Goal: Task Accomplishment & Management: Manage account settings

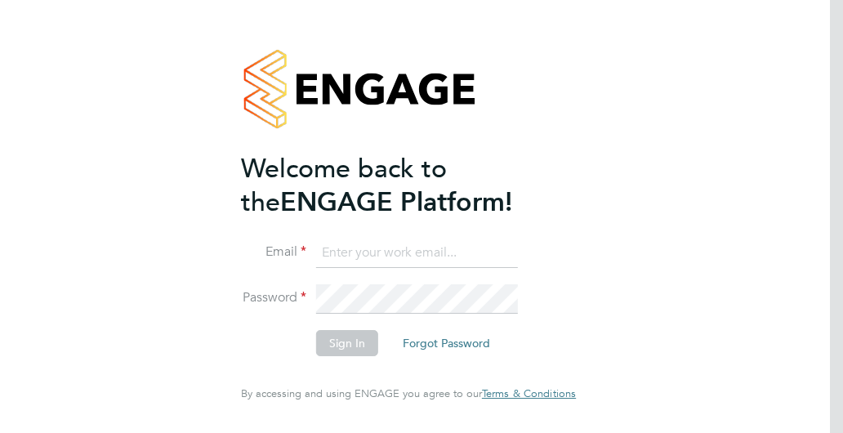
click at [407, 253] on input at bounding box center [417, 252] width 202 height 29
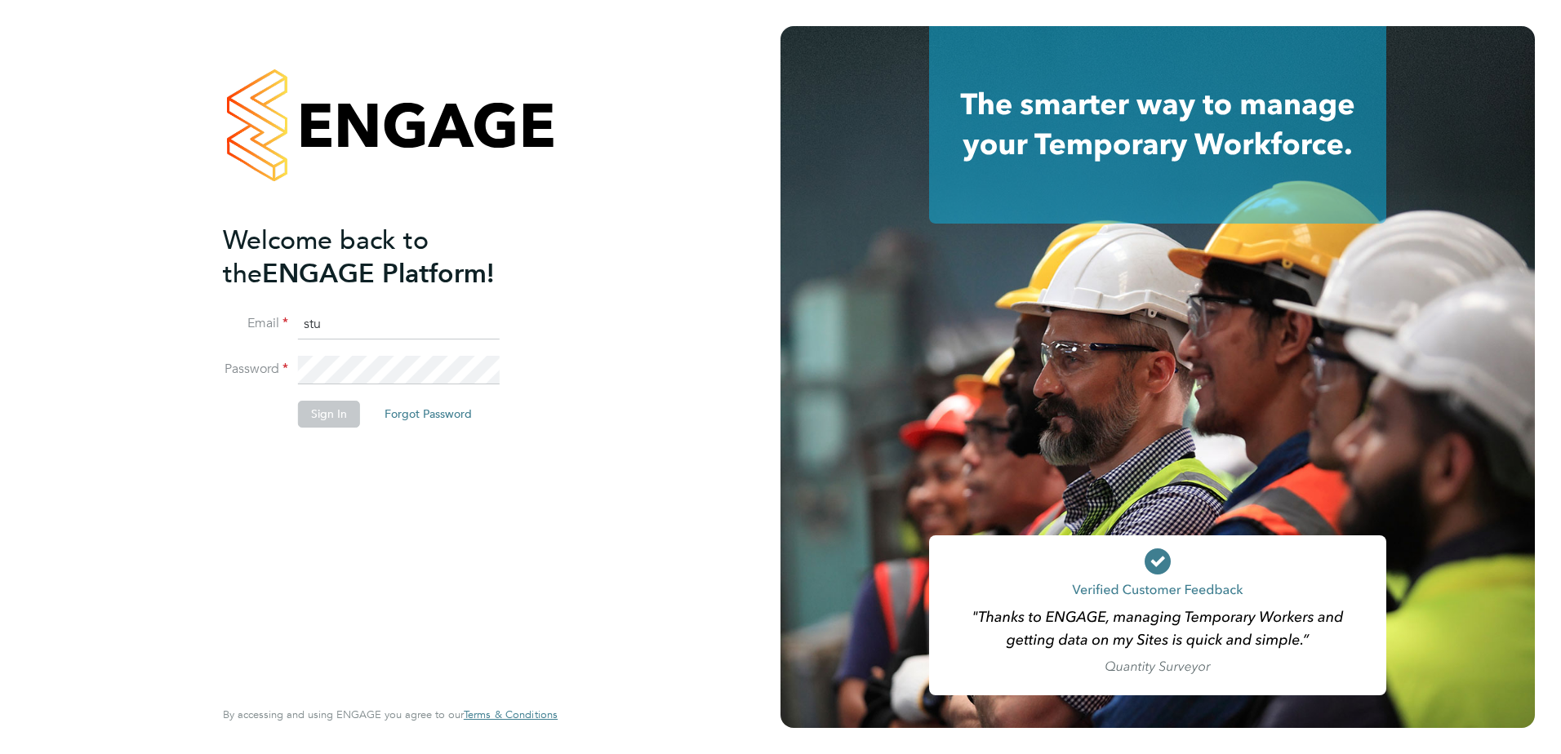
type input "stuart.williams@brightonandhovealbion.com"
click at [314, 412] on button "Sign In" at bounding box center [329, 414] width 62 height 26
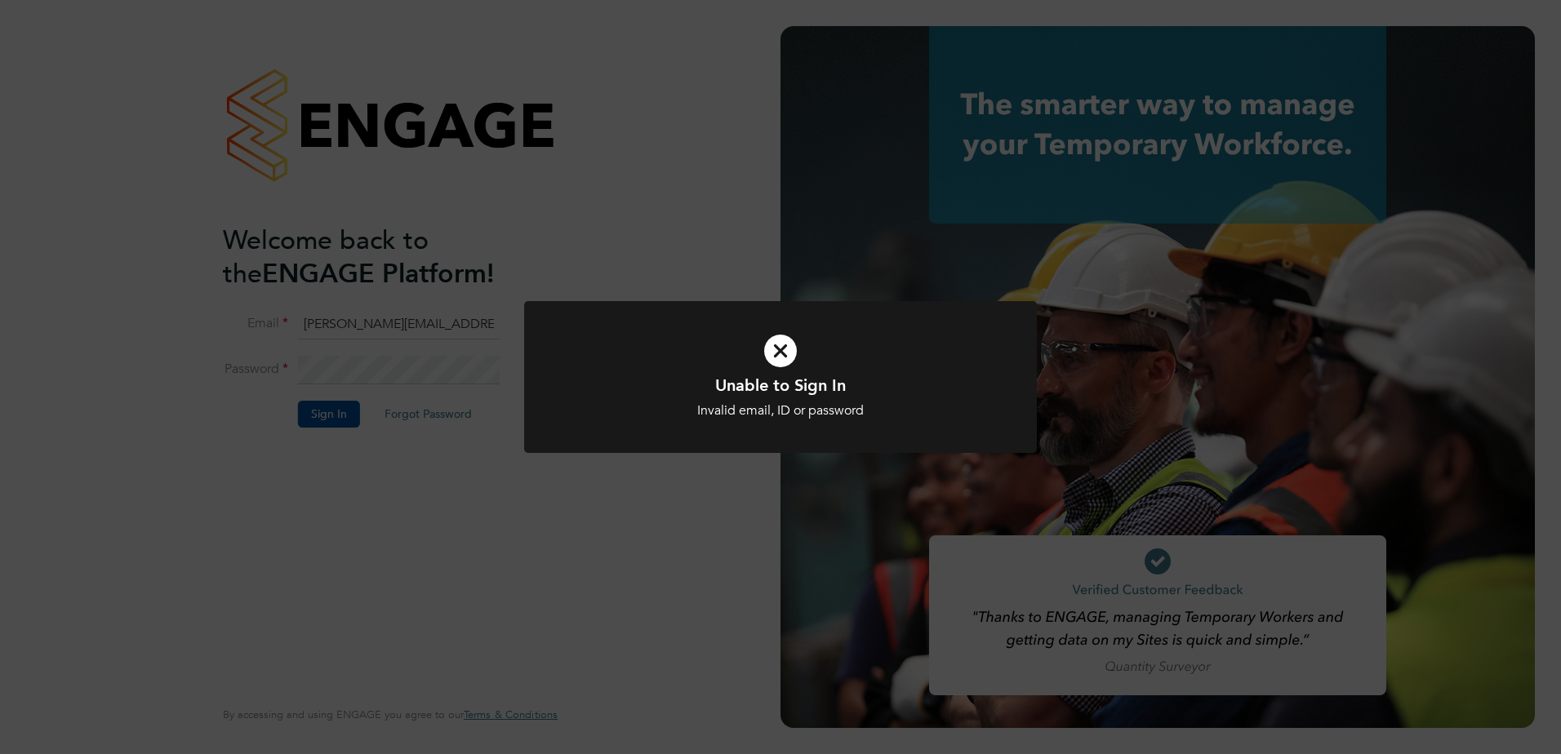
click at [781, 350] on icon at bounding box center [780, 351] width 425 height 64
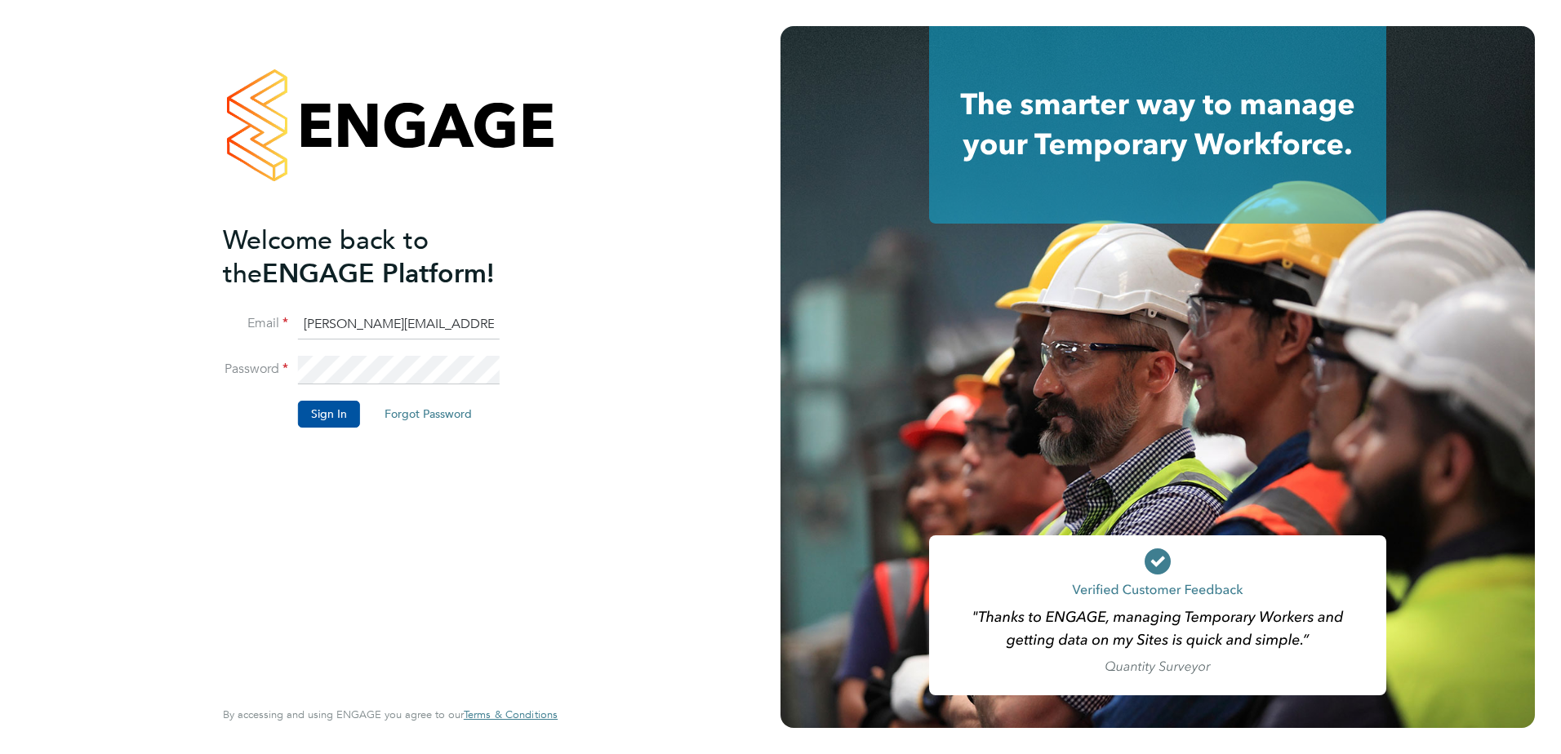
click at [281, 376] on li "Password" at bounding box center [382, 379] width 318 height 46
click at [314, 406] on button "Sign In" at bounding box center [329, 414] width 62 height 26
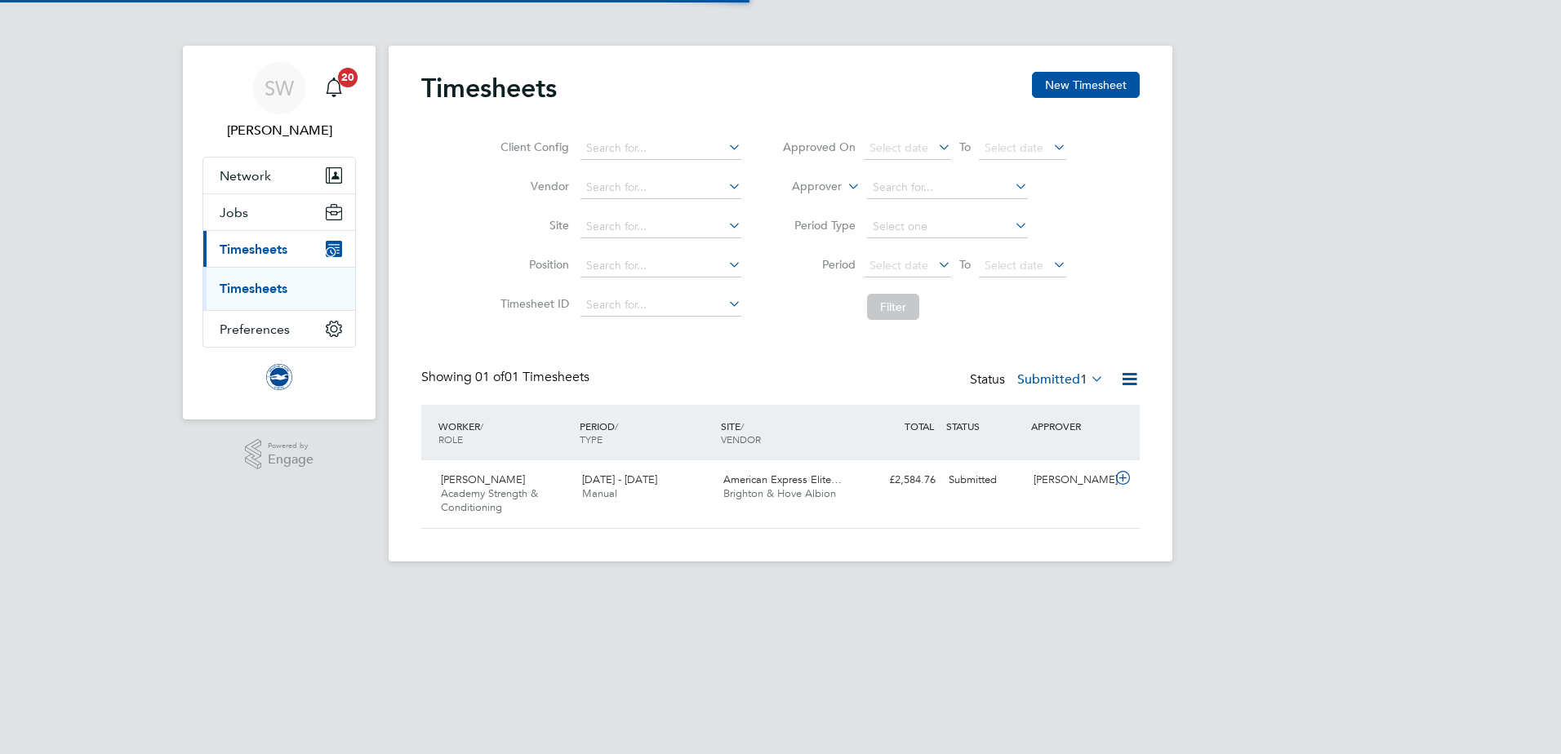
scroll to position [42, 142]
click at [1082, 480] on div "[PERSON_NAME]" at bounding box center [1069, 480] width 85 height 27
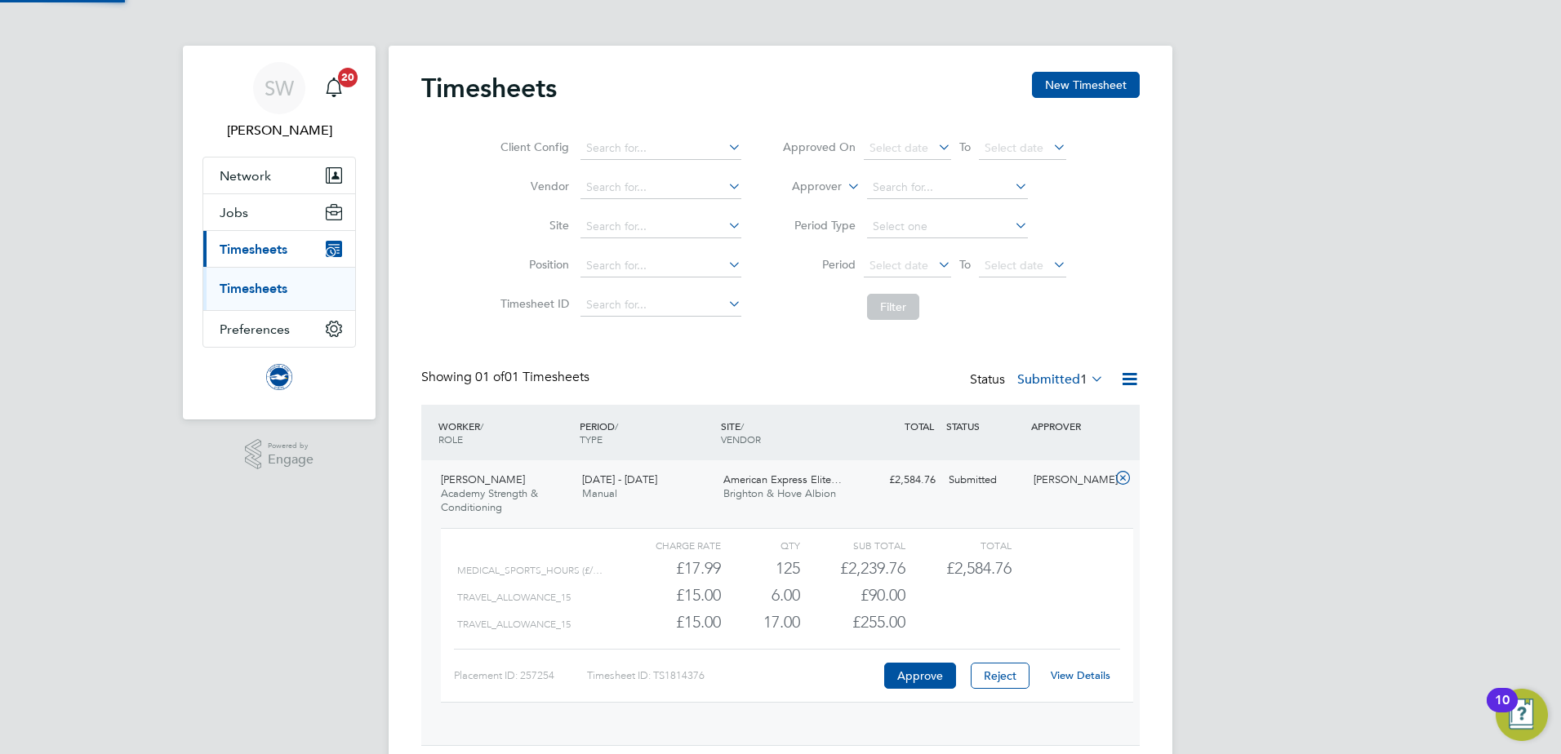
scroll to position [28, 159]
click at [1087, 674] on link "View Details" at bounding box center [1081, 676] width 60 height 14
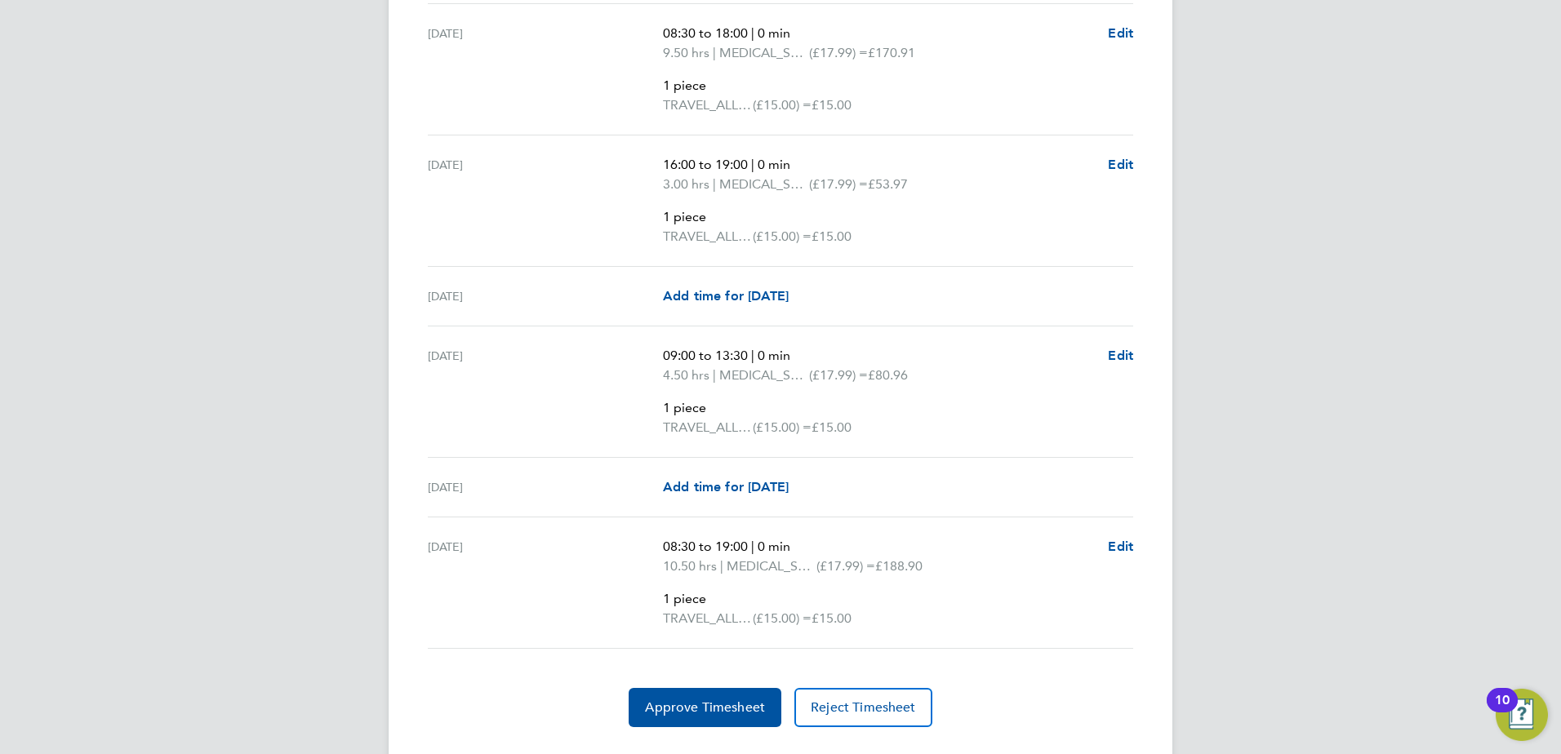
scroll to position [3429, 0]
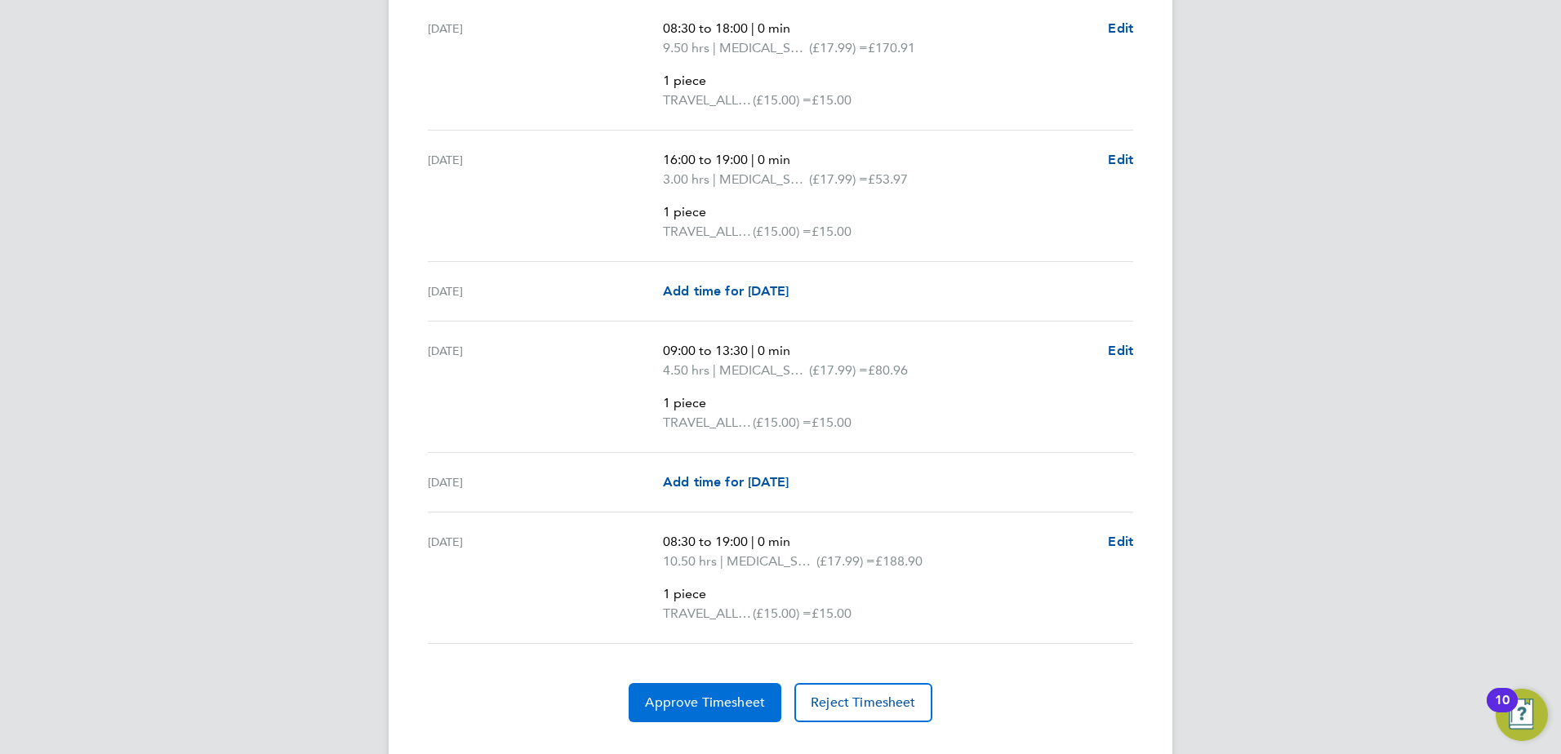
drag, startPoint x: 724, startPoint y: 700, endPoint x: 762, endPoint y: 676, distance: 44.4
click at [724, 700] on span "Approve Timesheet" at bounding box center [705, 703] width 120 height 16
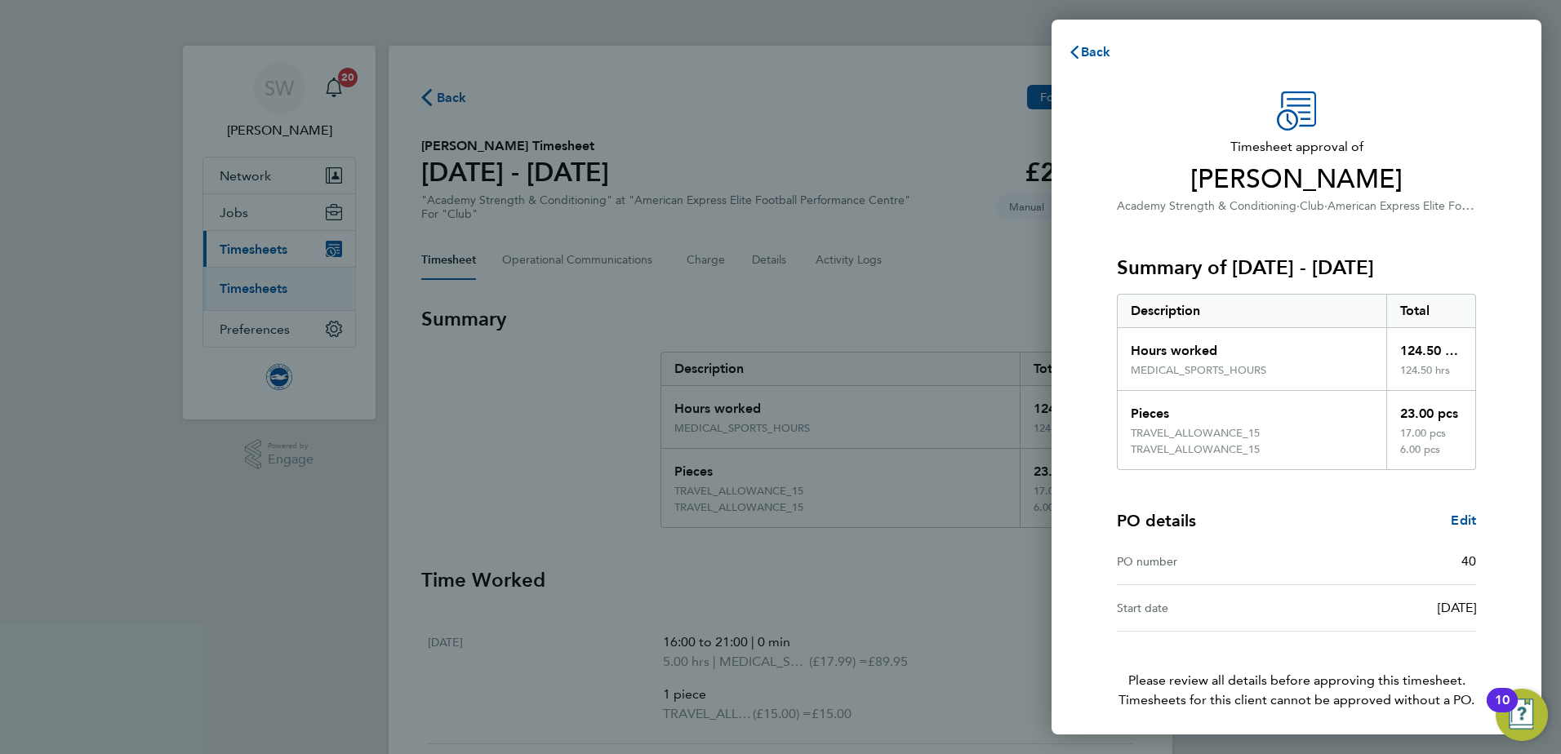
scroll to position [60, 0]
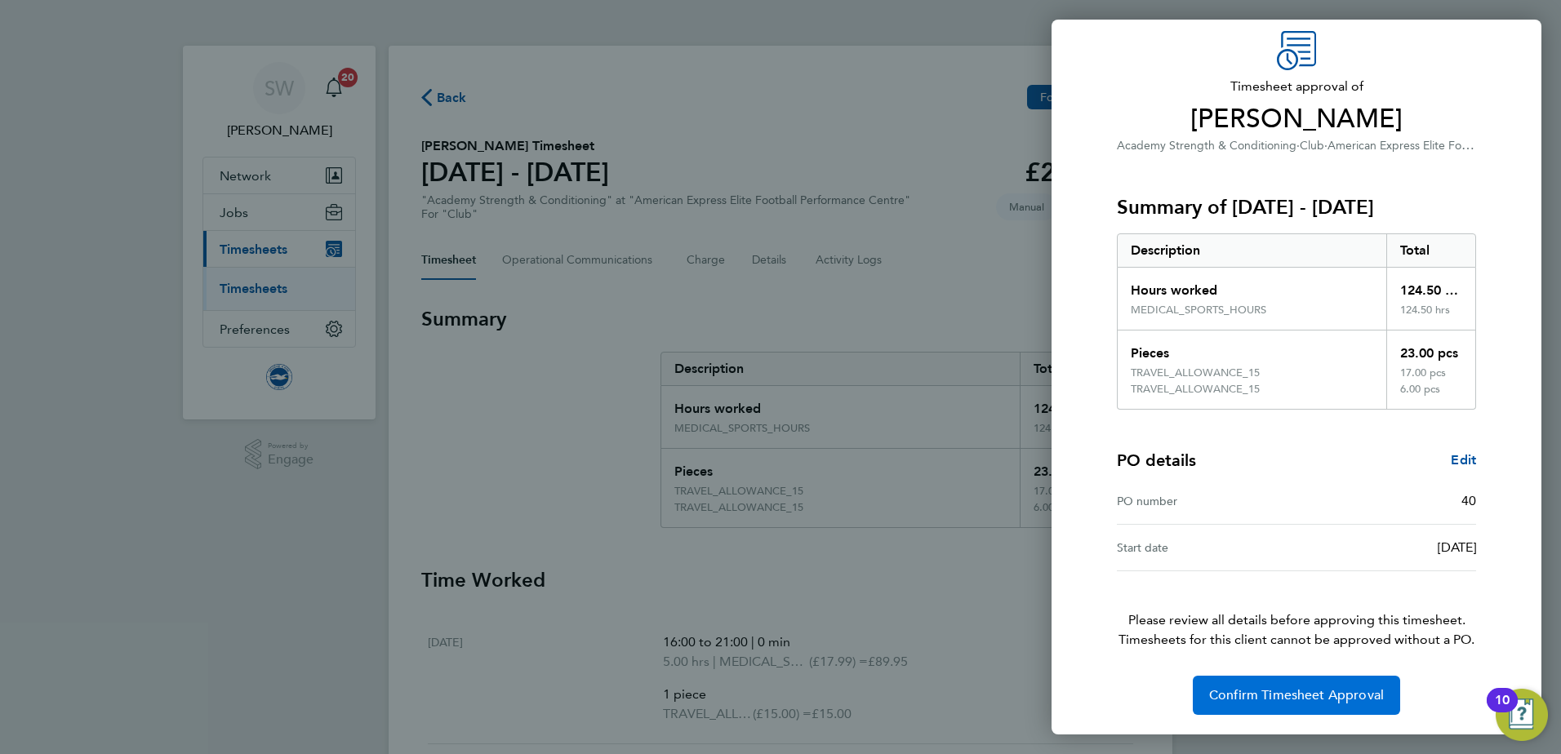
click at [1355, 696] on span "Confirm Timesheet Approval" at bounding box center [1296, 695] width 175 height 16
